Goal: Task Accomplishment & Management: Use online tool/utility

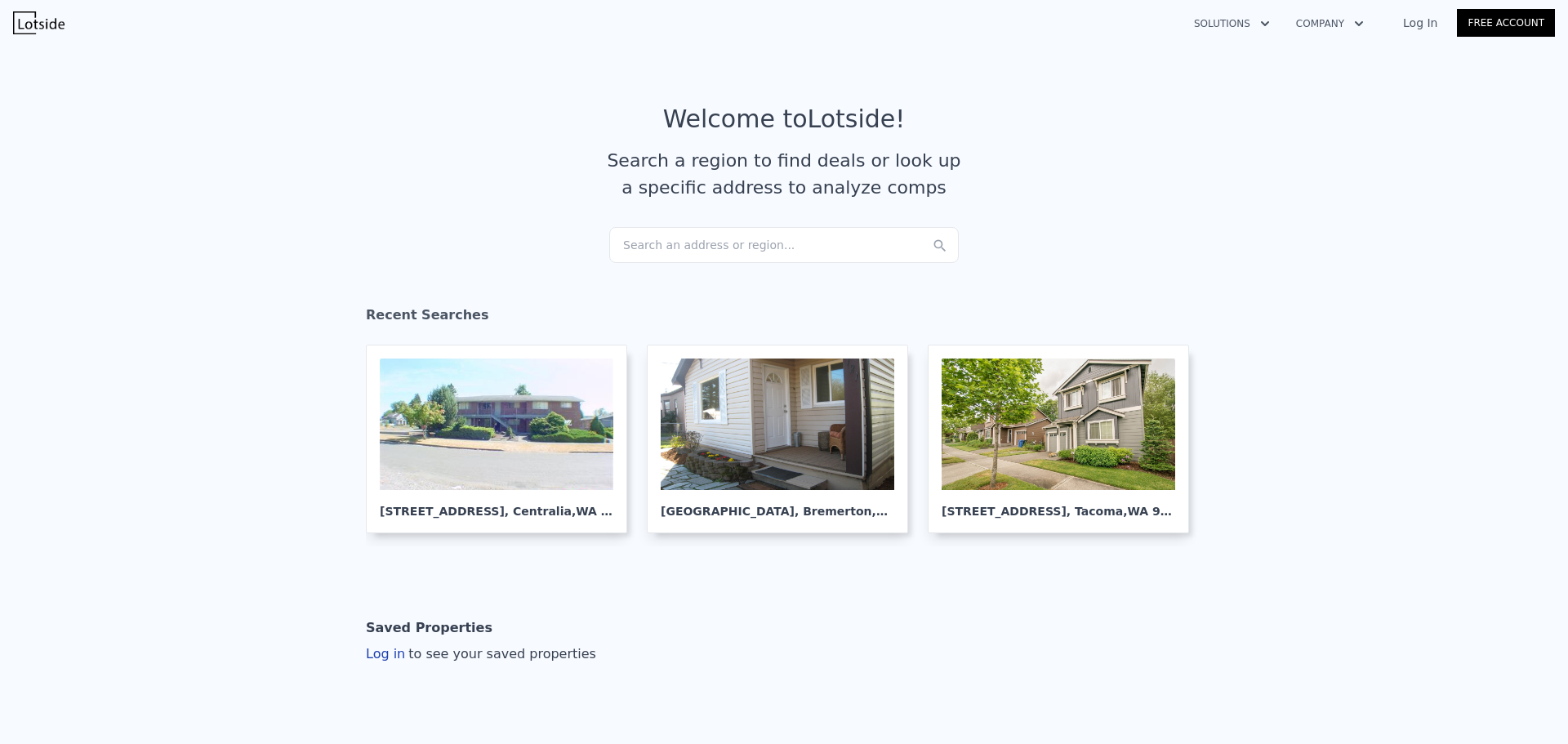
click at [716, 240] on div "Search an address or region..." at bounding box center [784, 245] width 350 height 36
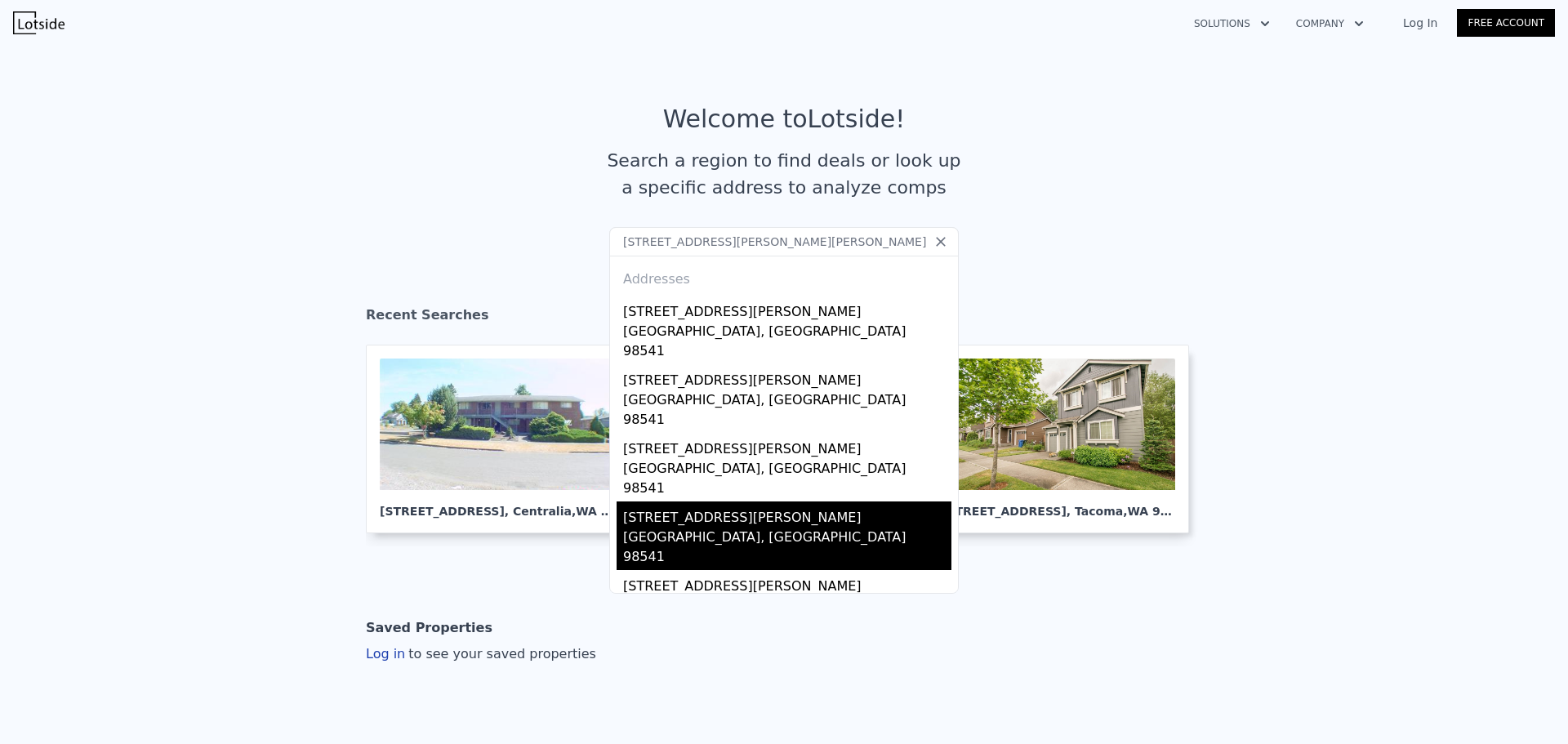
type input "[STREET_ADDRESS][PERSON_NAME][PERSON_NAME]"
click at [679, 527] on div "[GEOGRAPHIC_DATA], [GEOGRAPHIC_DATA] 98541" at bounding box center [788, 548] width 328 height 42
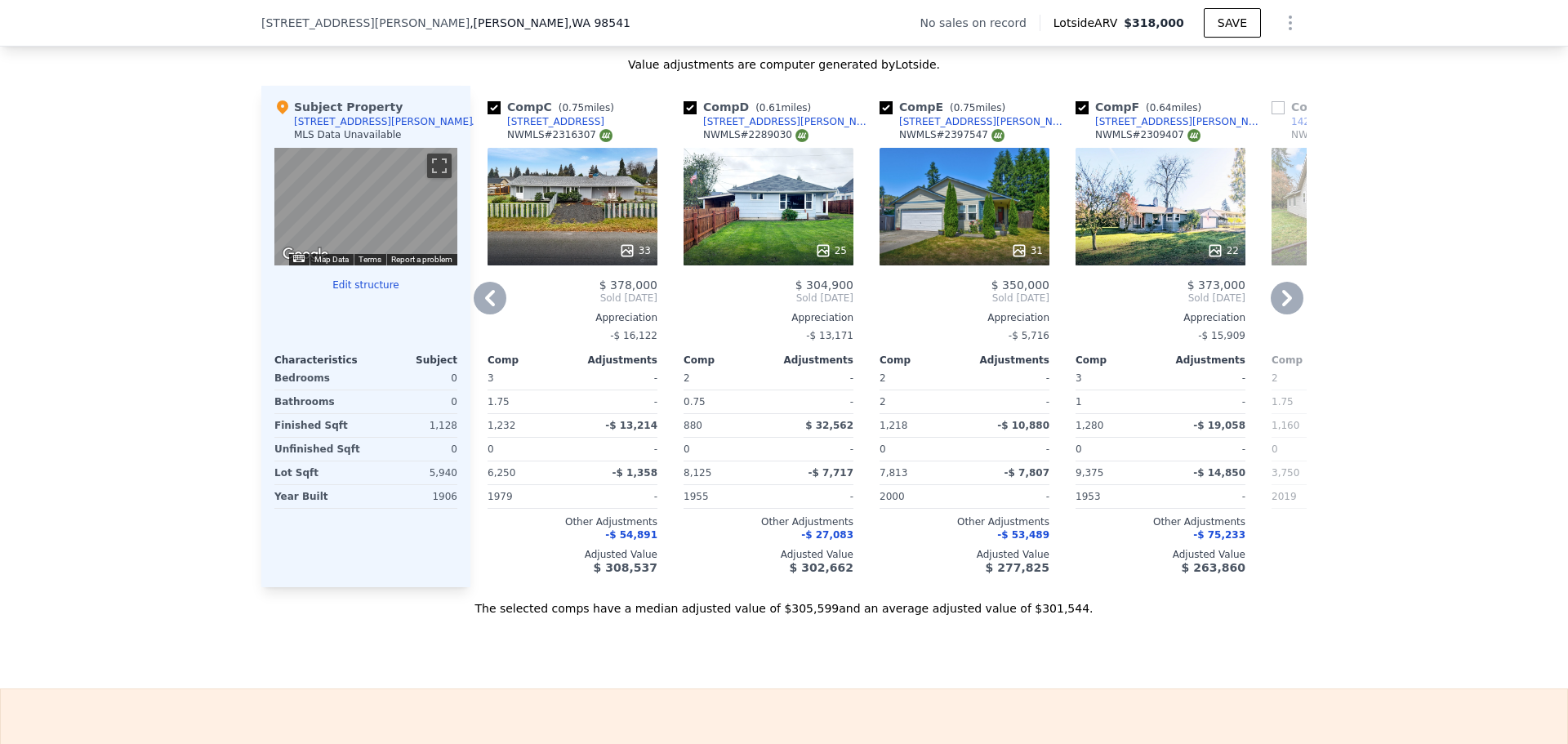
scroll to position [0, 514]
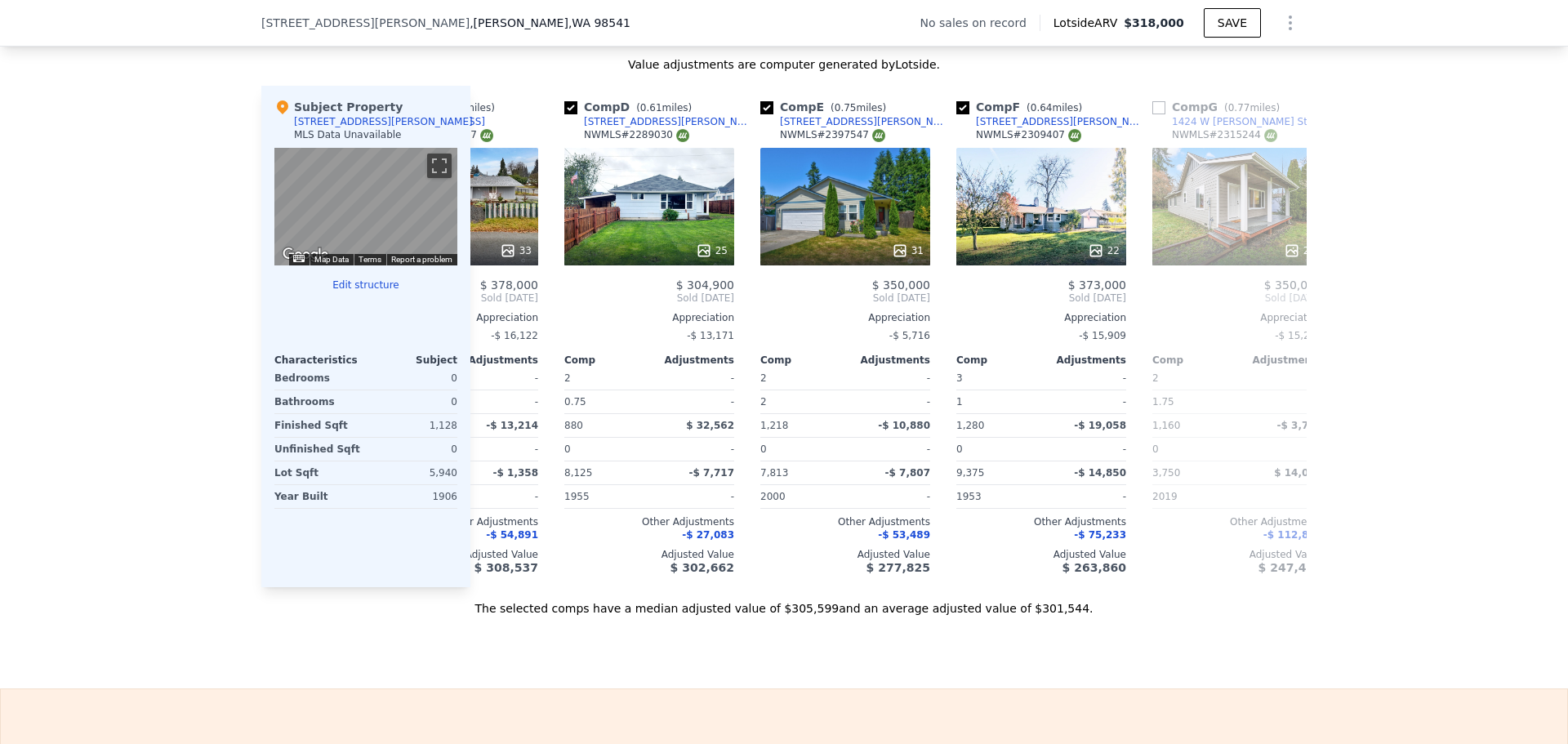
click at [351, 291] on button "Edit structure" at bounding box center [366, 285] width 183 height 13
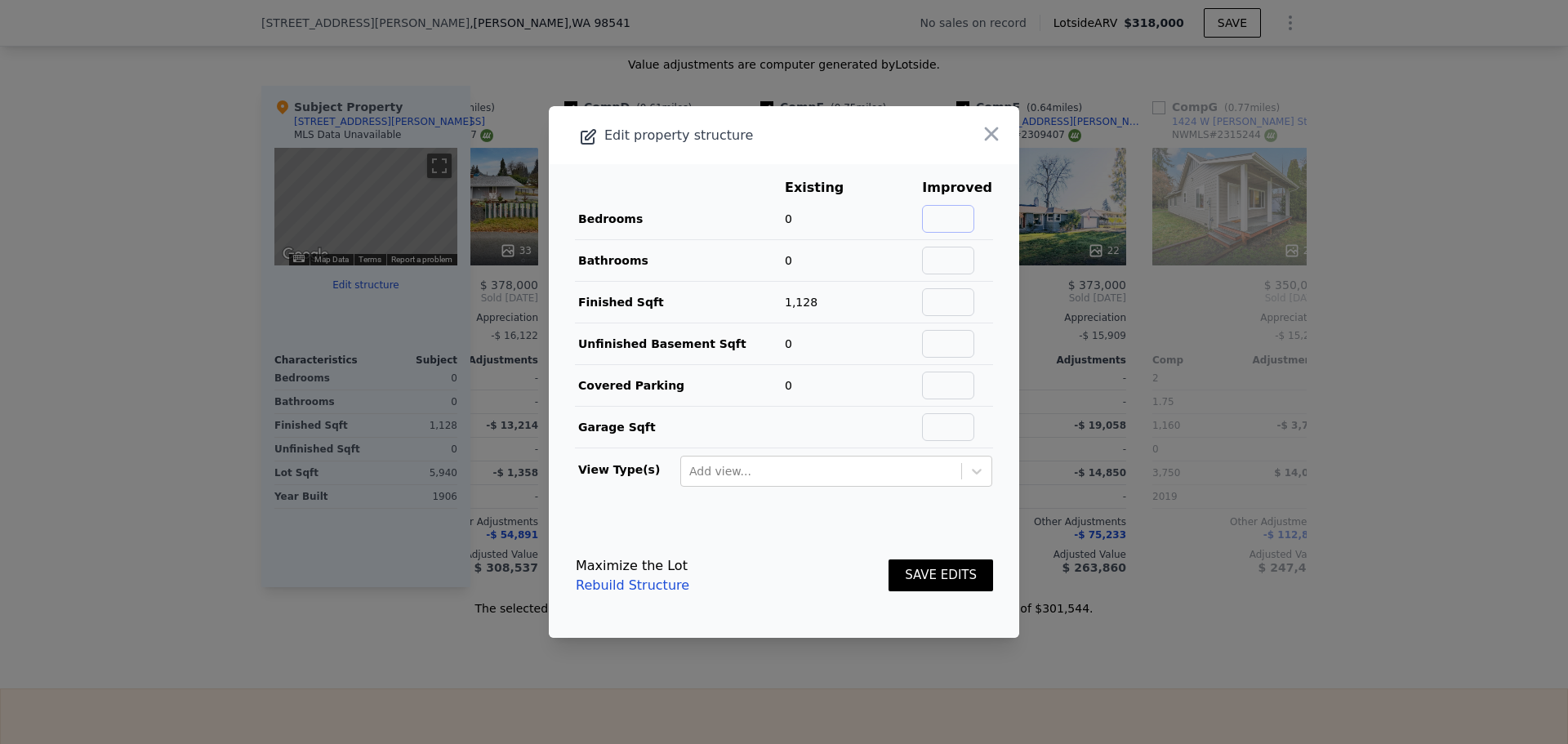
click at [957, 222] on input "text" at bounding box center [947, 218] width 52 height 27
type input "4"
click at [964, 263] on input "text" at bounding box center [947, 259] width 52 height 27
type input "1"
click at [915, 581] on button "SAVE EDITS" at bounding box center [941, 575] width 105 height 32
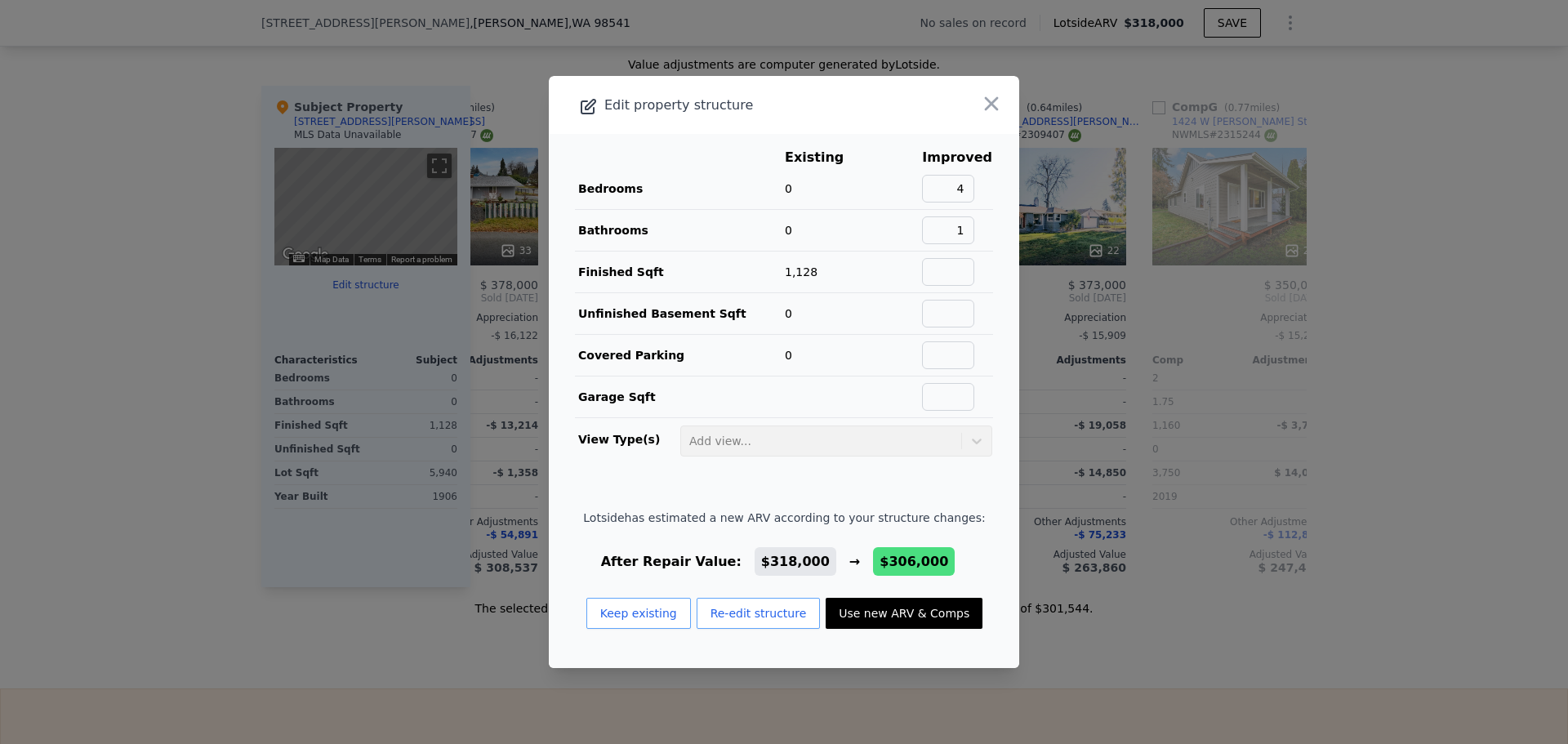
click at [876, 620] on button "Use new ARV & Comps" at bounding box center [904, 613] width 157 height 31
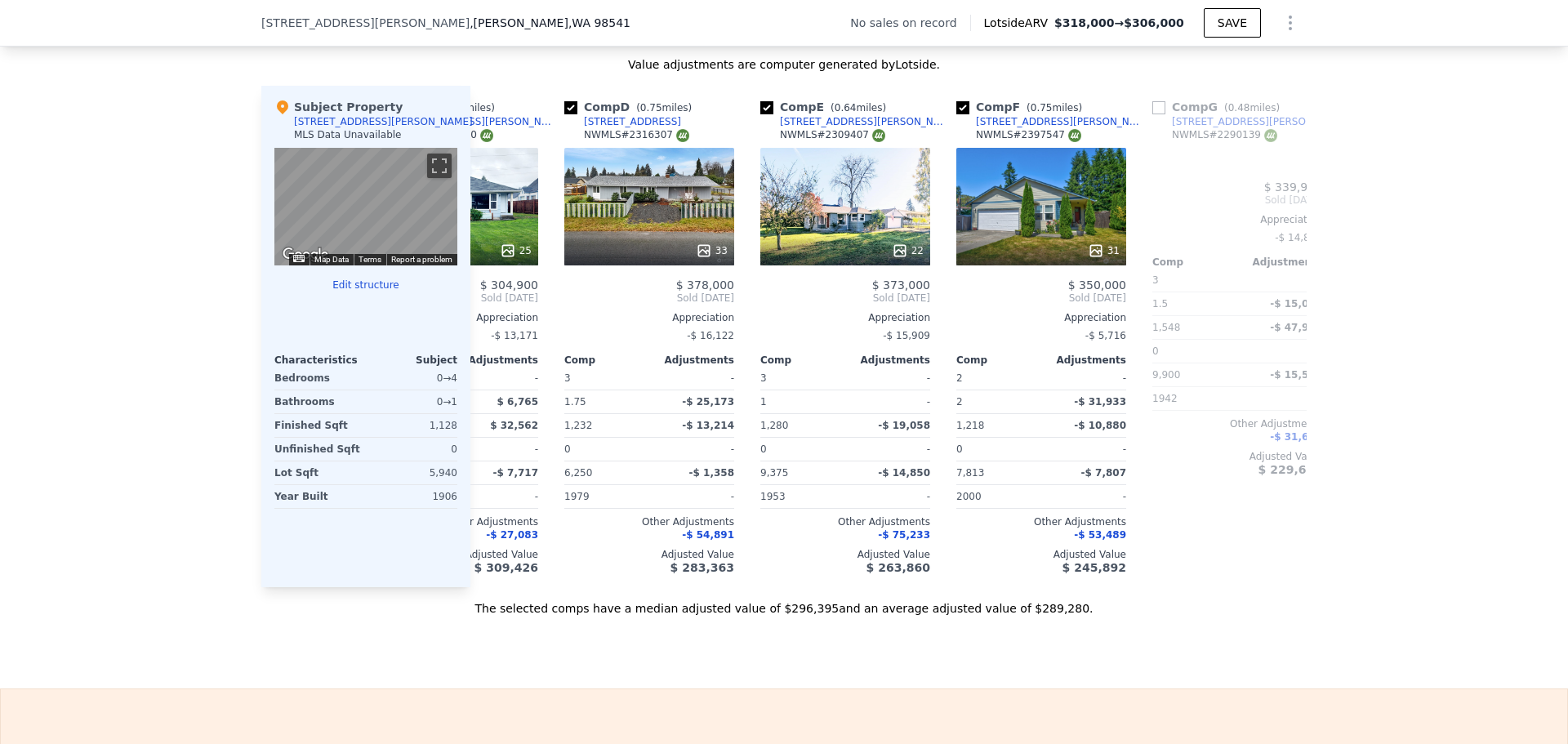
type input "$ 306,000"
type input "$ 18,853"
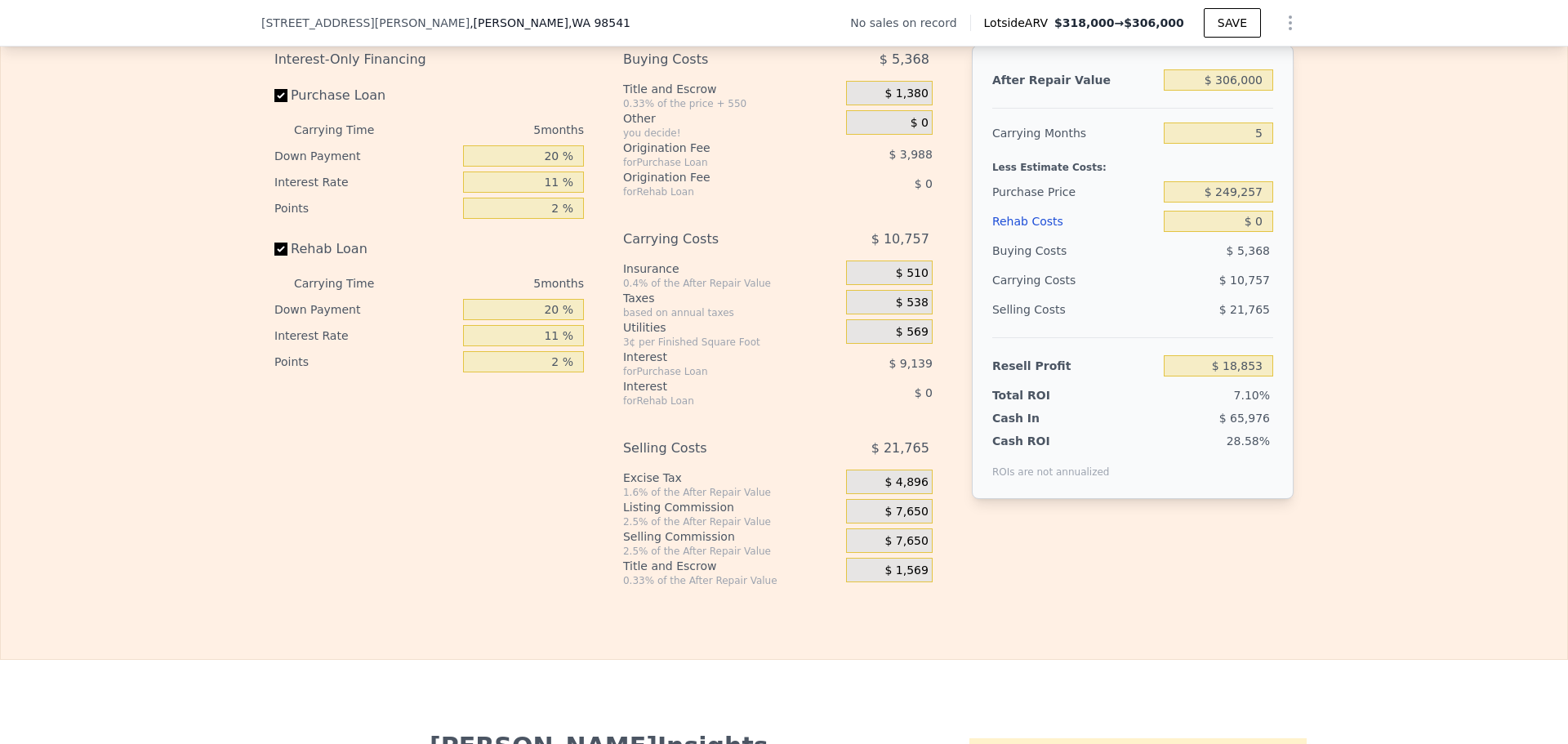
scroll to position [2362, 0]
type input "$ 318,000"
type input "$ 30,001"
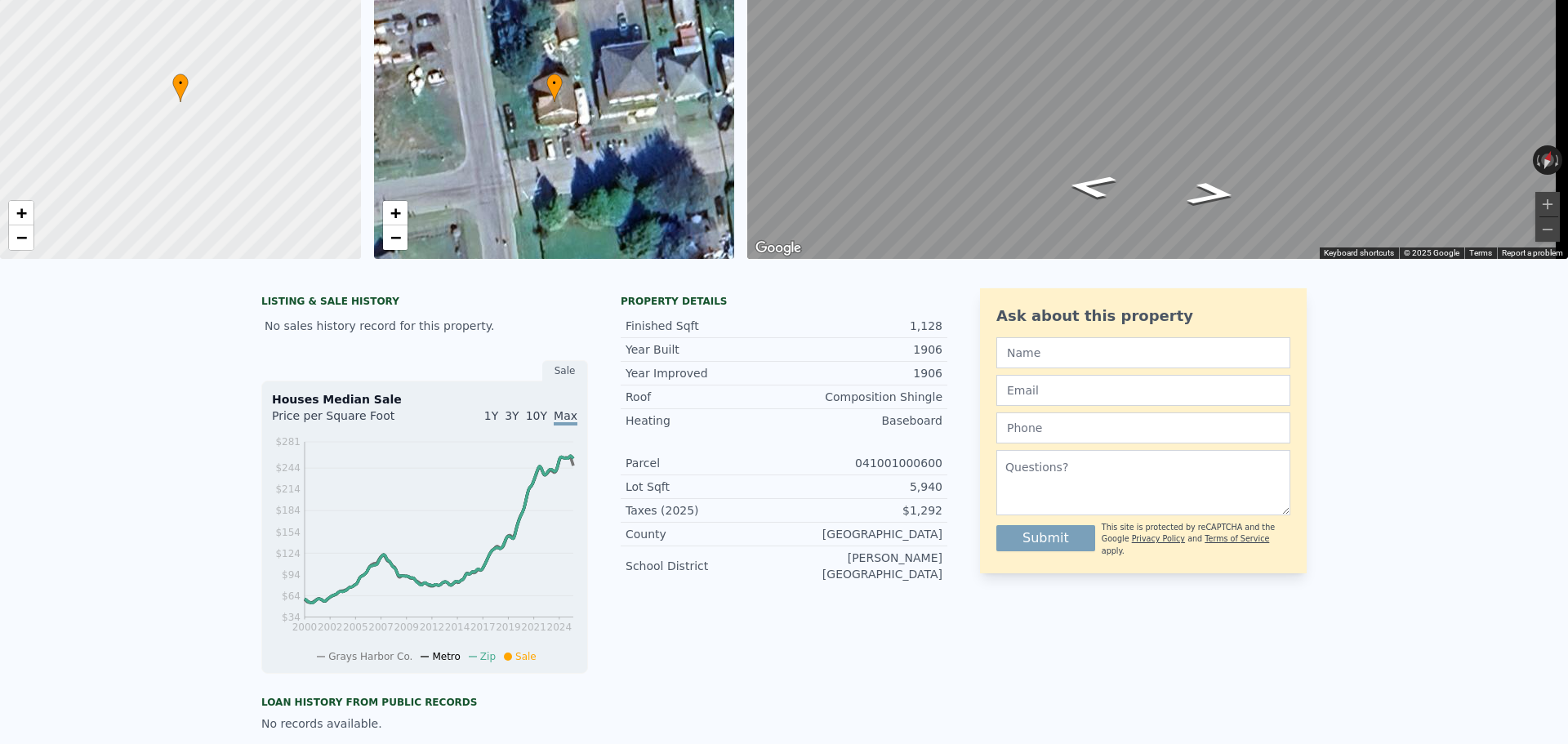
scroll to position [6, 0]
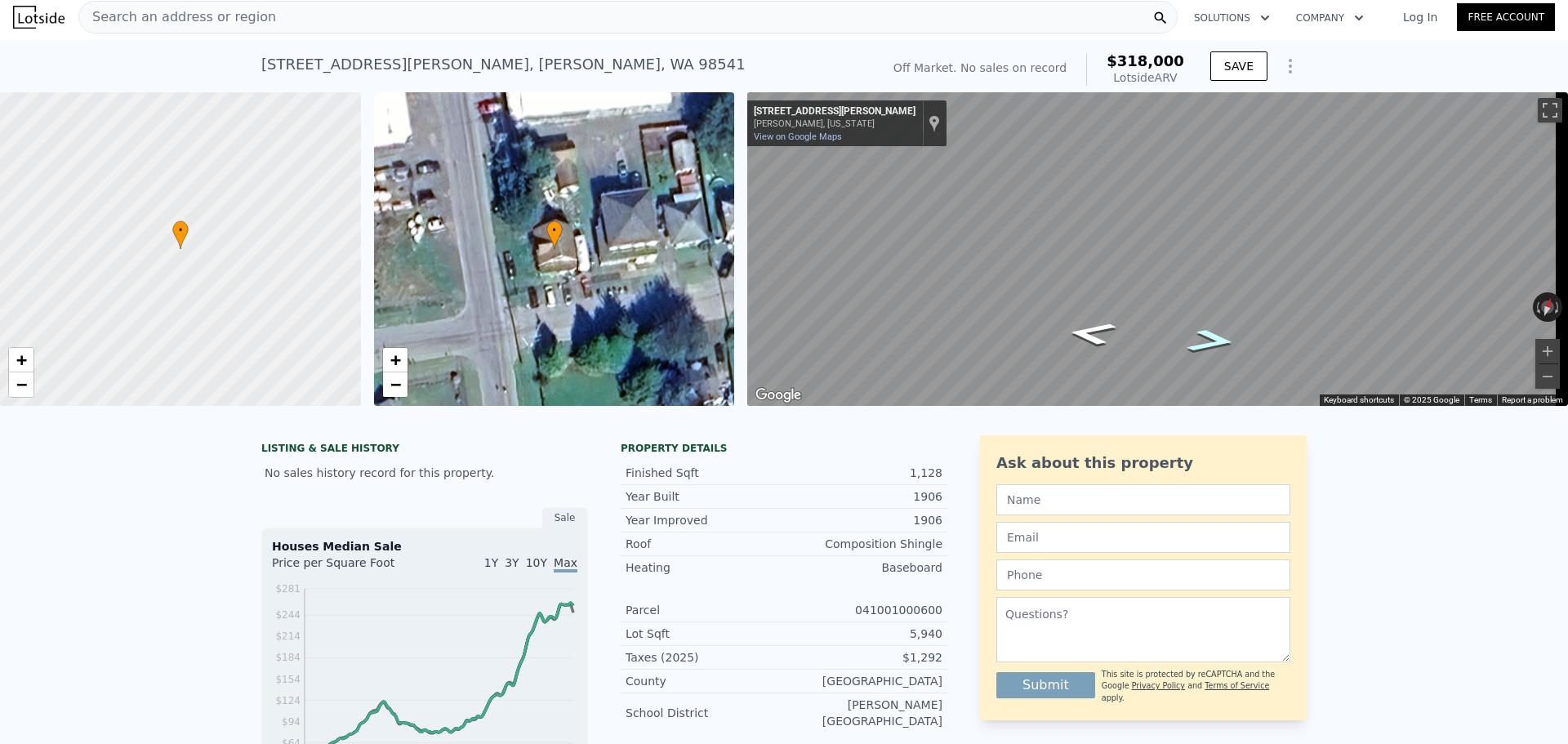
click at [1218, 337] on icon "Go East, W Martin St" at bounding box center [1211, 340] width 92 height 35
click at [1094, 348] on icon "Go West, W Martin St" at bounding box center [1092, 333] width 92 height 35
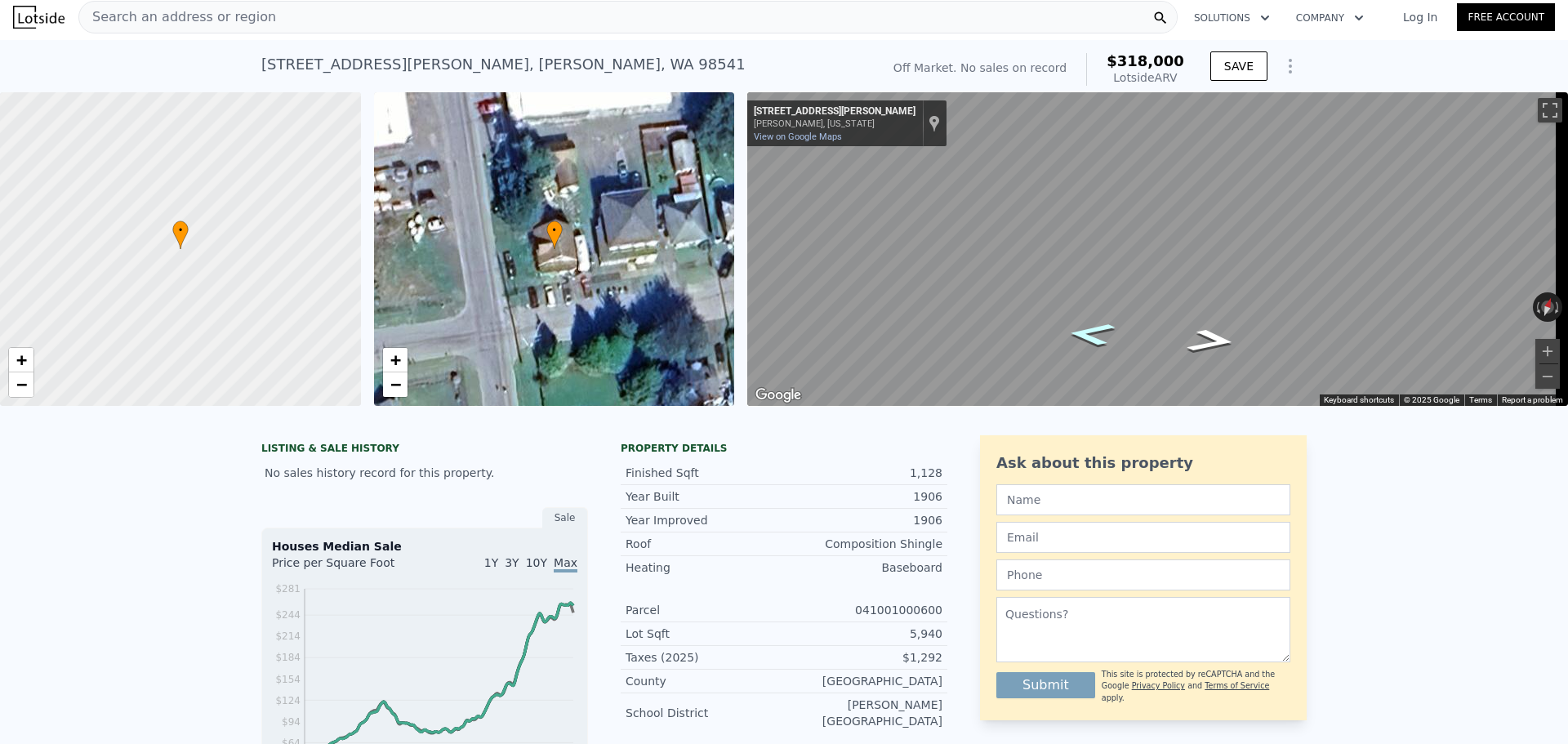
click at [1094, 348] on icon "Go West, N 2nd St" at bounding box center [1091, 334] width 88 height 34
click at [1165, 313] on icon "Go North, N 2nd St" at bounding box center [1165, 318] width 111 height 29
click at [1084, 319] on div "Map" at bounding box center [1158, 249] width 821 height 313
click at [1109, 321] on icon "Go North, N 2nd St" at bounding box center [1109, 323] width 122 height 39
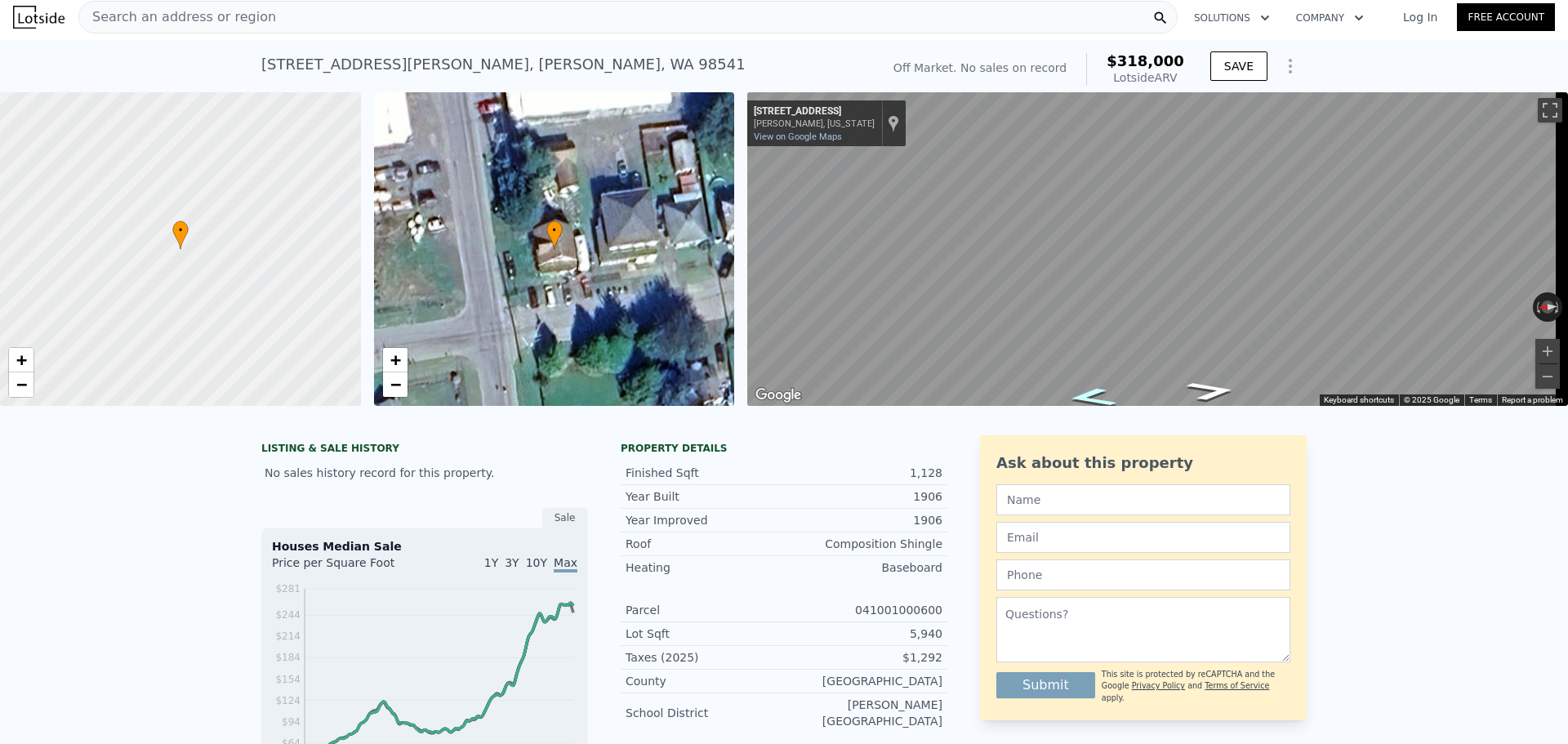
click at [1089, 390] on icon "Go North, N 2nd St" at bounding box center [1092, 397] width 92 height 28
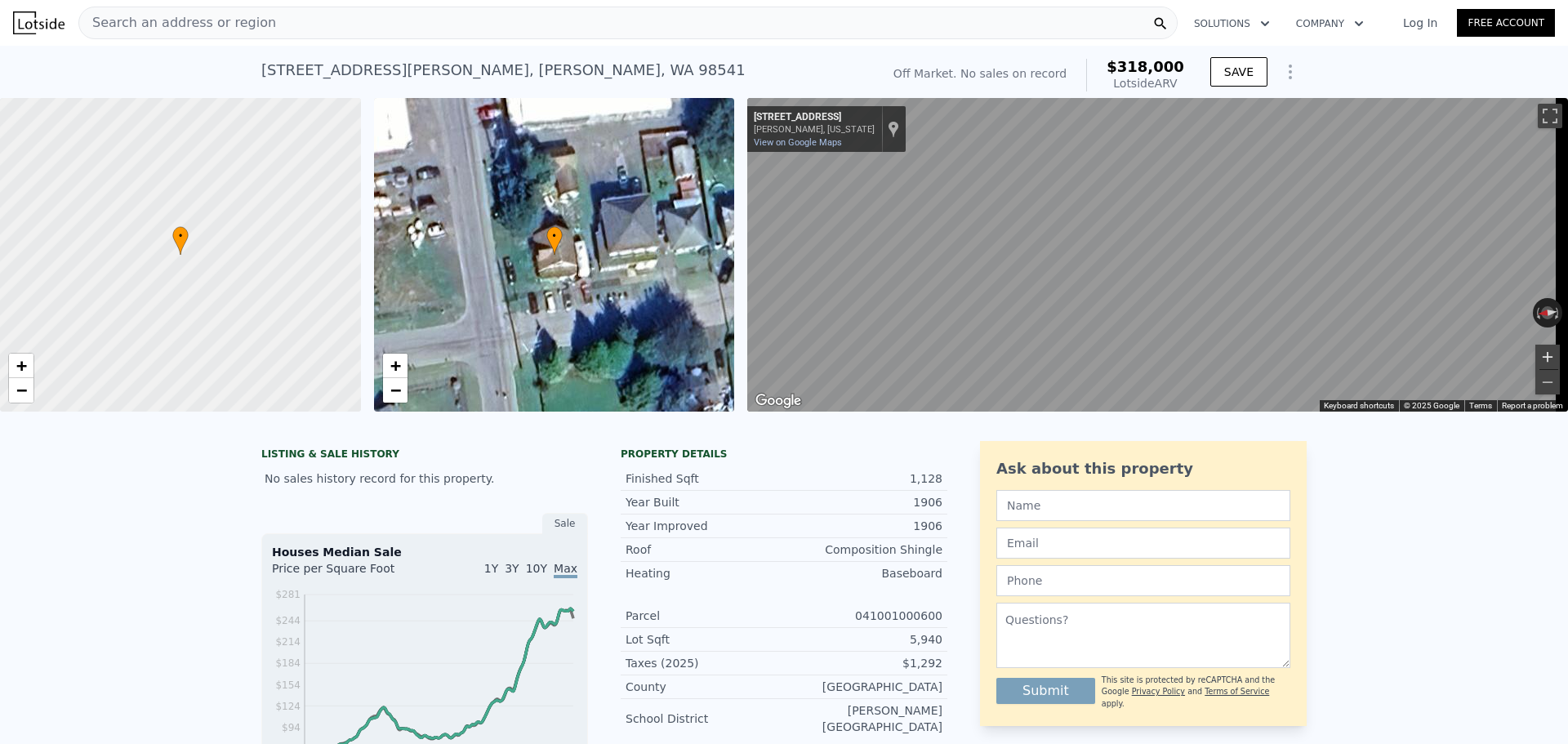
click at [1539, 350] on button "Zoom in" at bounding box center [1548, 356] width 25 height 25
click at [1223, 322] on icon "Go South, N 2nd St" at bounding box center [1208, 317] width 107 height 41
